Goal: Find specific page/section: Find specific page/section

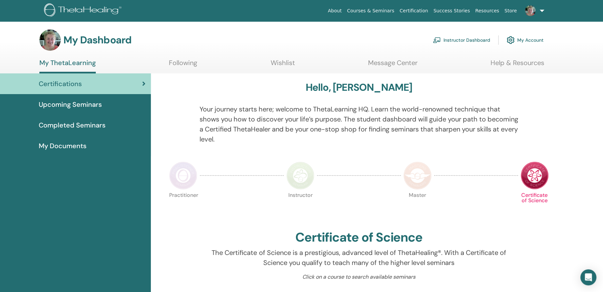
click at [467, 39] on link "Instructor Dashboard" at bounding box center [461, 40] width 57 height 15
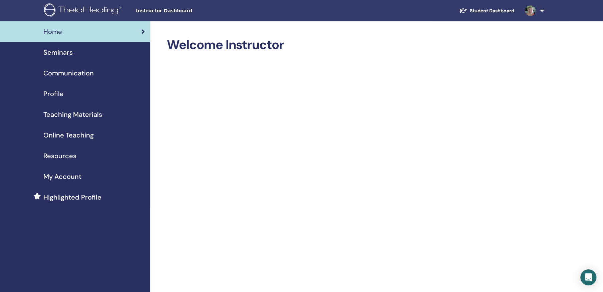
click at [54, 51] on span "Seminars" at bounding box center [57, 52] width 29 height 10
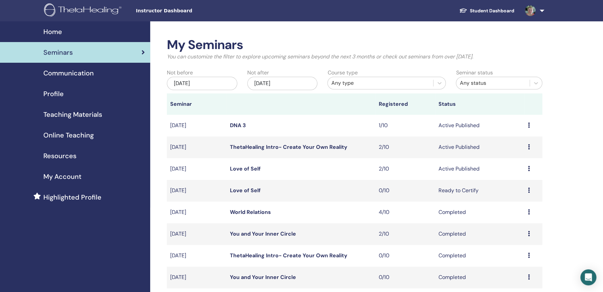
click at [248, 167] on link "Love of Self" at bounding box center [245, 168] width 31 height 7
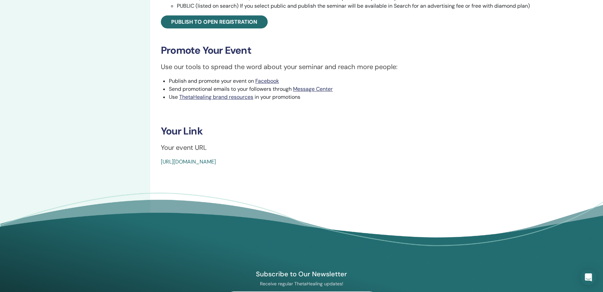
scroll to position [267, 0]
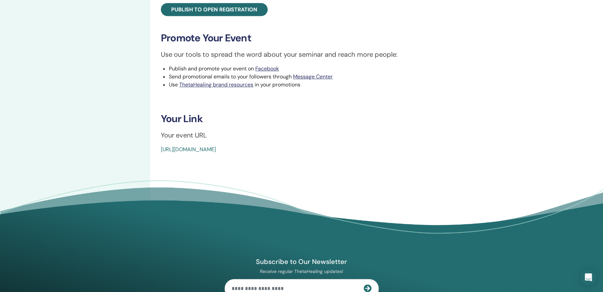
drag, startPoint x: 155, startPoint y: 148, endPoint x: 321, endPoint y: 147, distance: 165.9
